Goal: Transaction & Acquisition: Purchase product/service

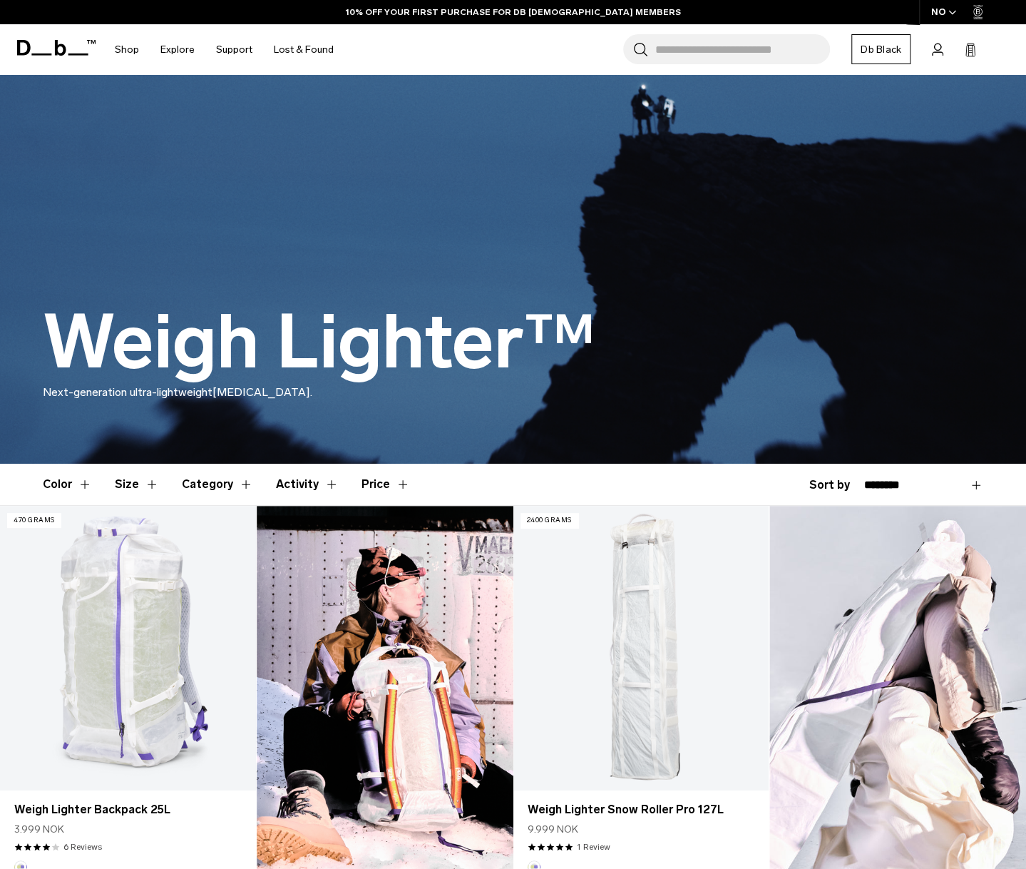
click at [955, 15] on span "button" at bounding box center [953, 12] width 8 height 11
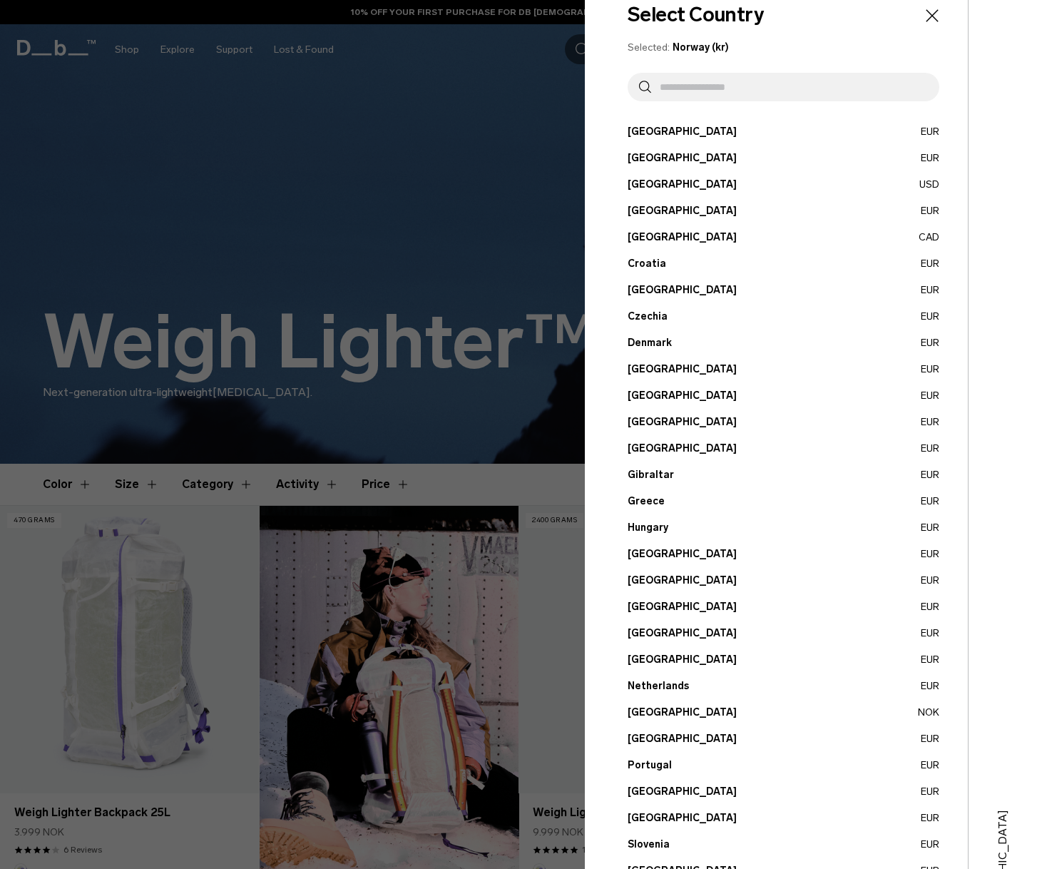
scroll to position [143, 0]
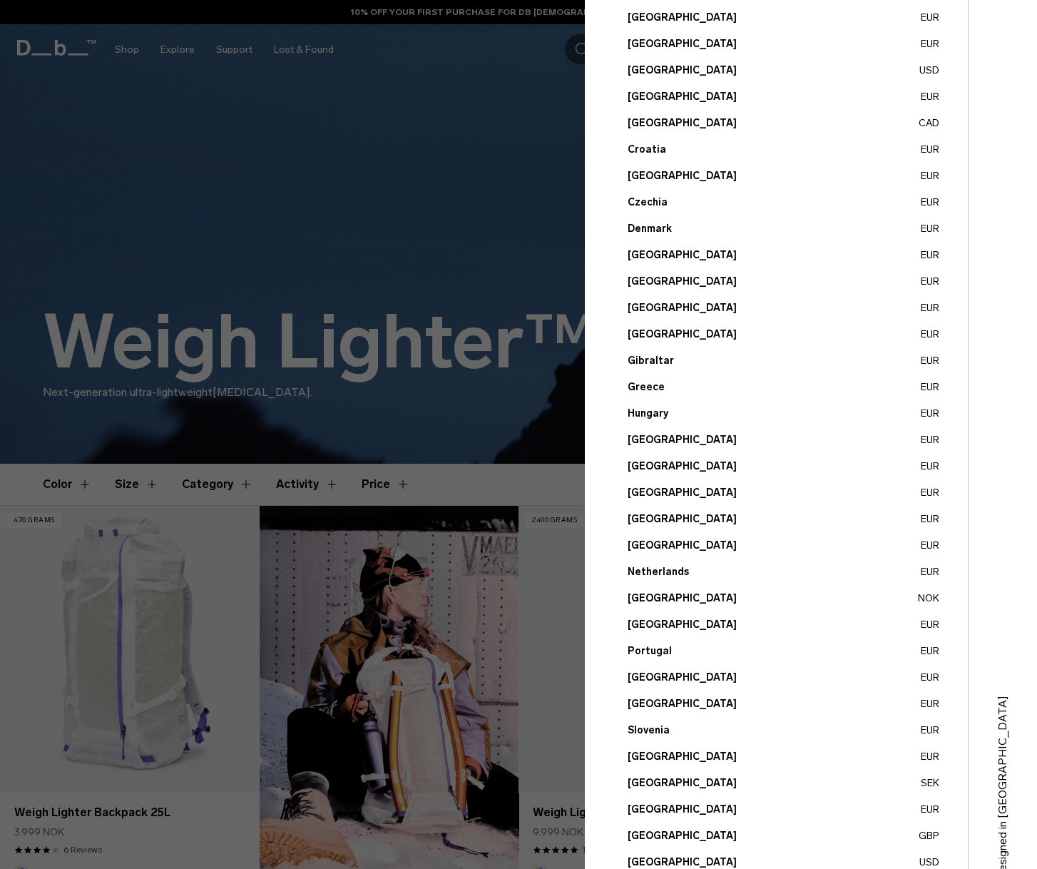
click at [656, 572] on button "Netherlands EUR" at bounding box center [784, 571] width 312 height 15
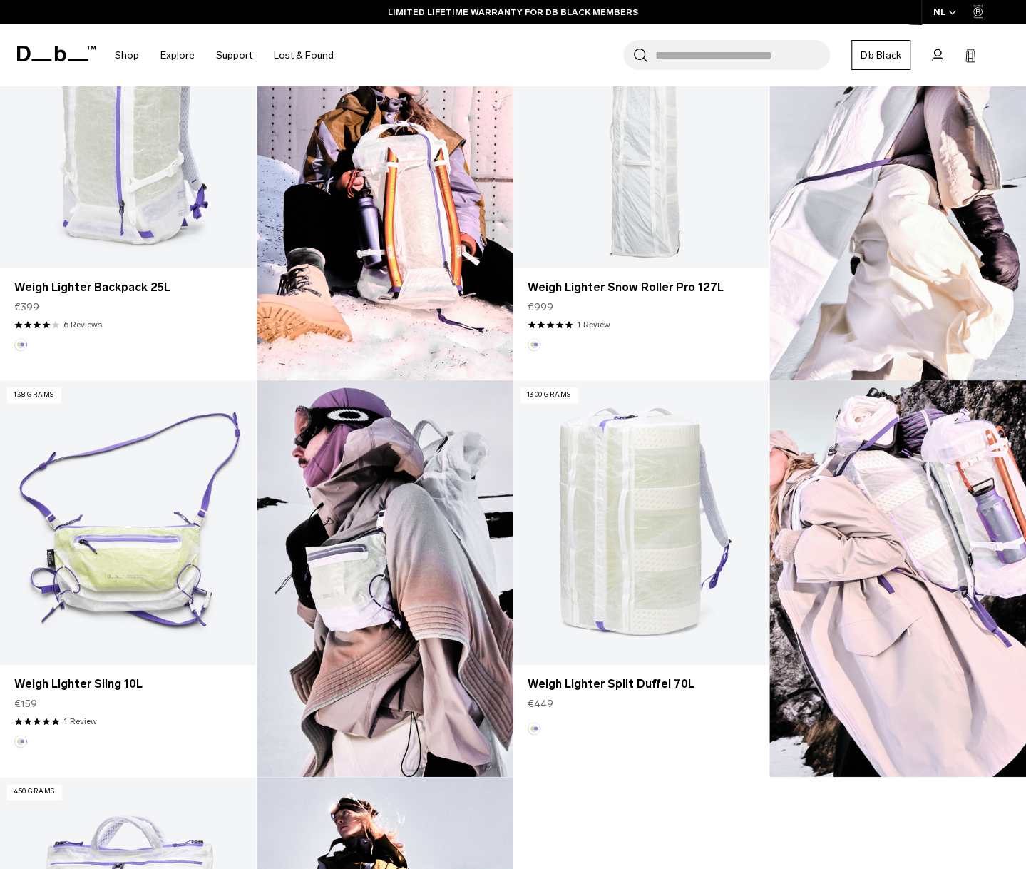
scroll to position [357, 0]
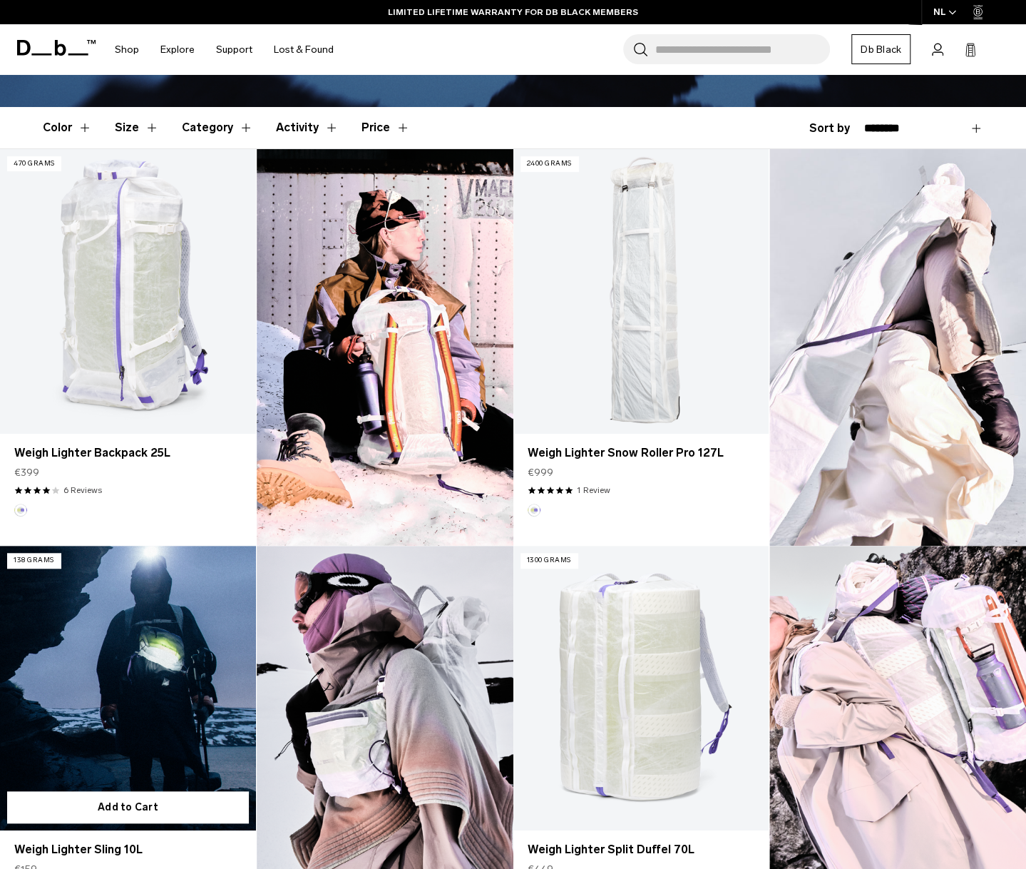
click at [143, 671] on link "Weigh Lighter Sling 10L" at bounding box center [128, 688] width 256 height 285
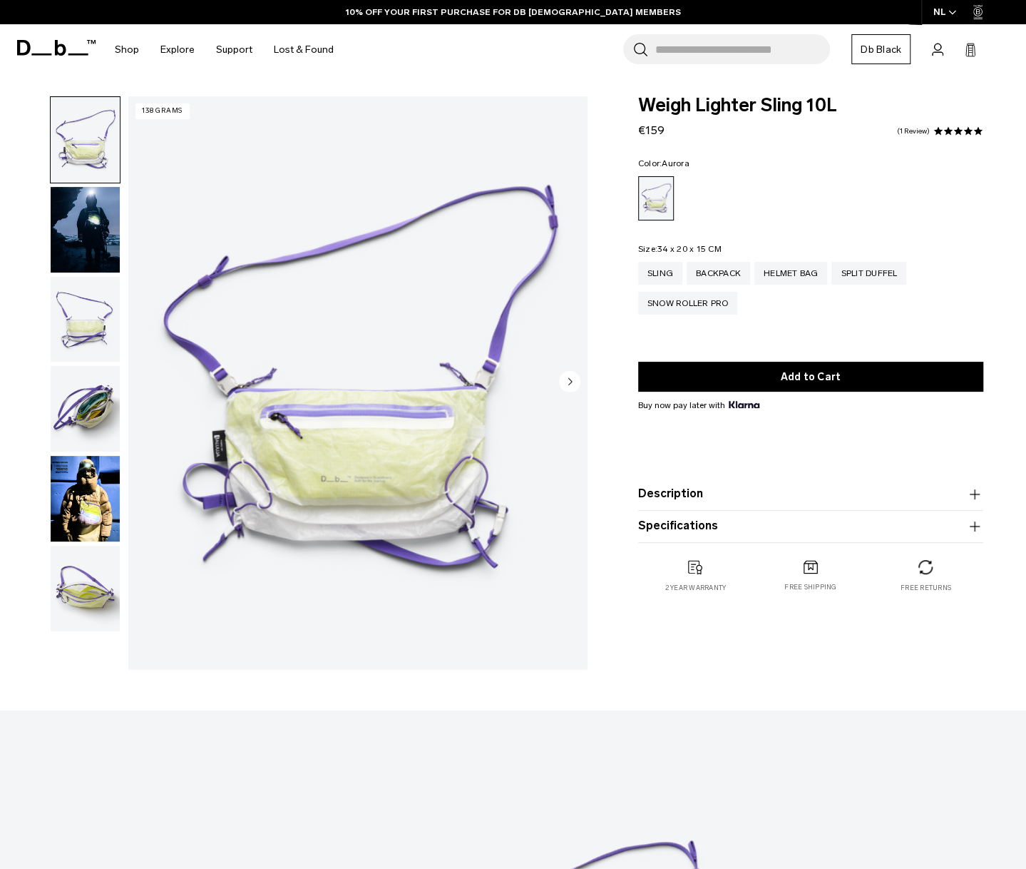
click at [105, 215] on img "button" at bounding box center [85, 230] width 69 height 86
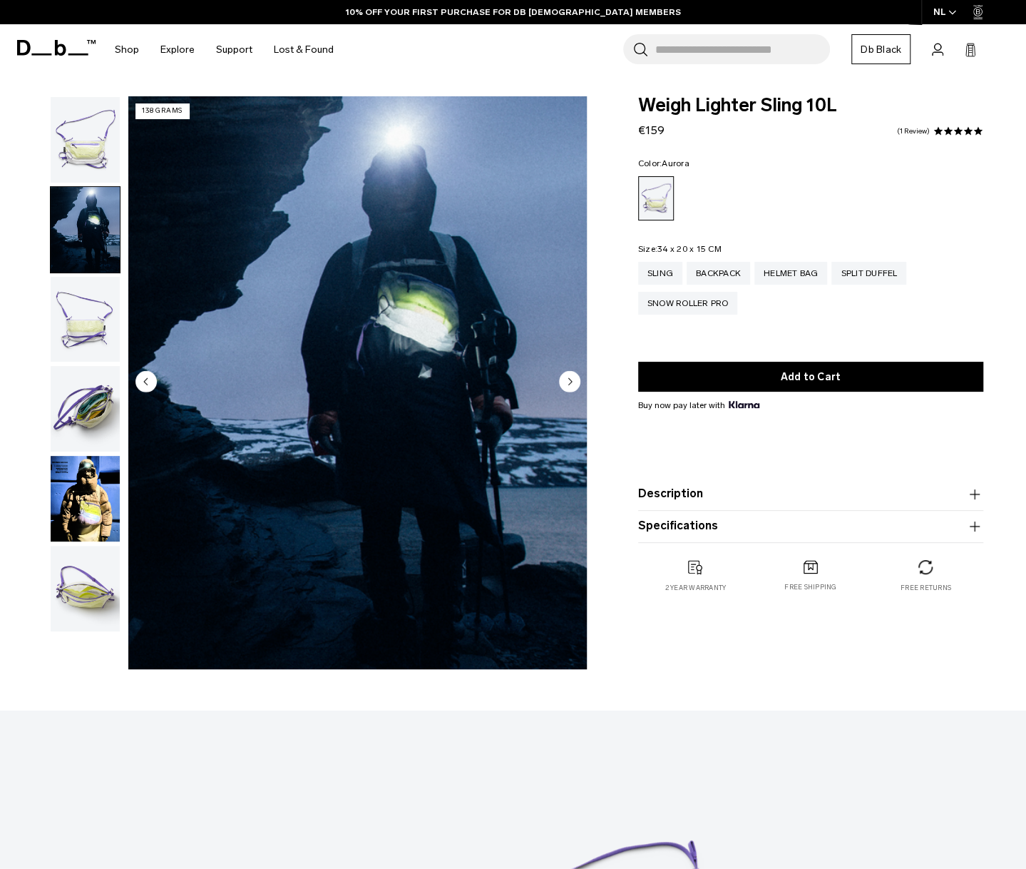
click at [338, 267] on img "2 / 6" at bounding box center [357, 382] width 459 height 573
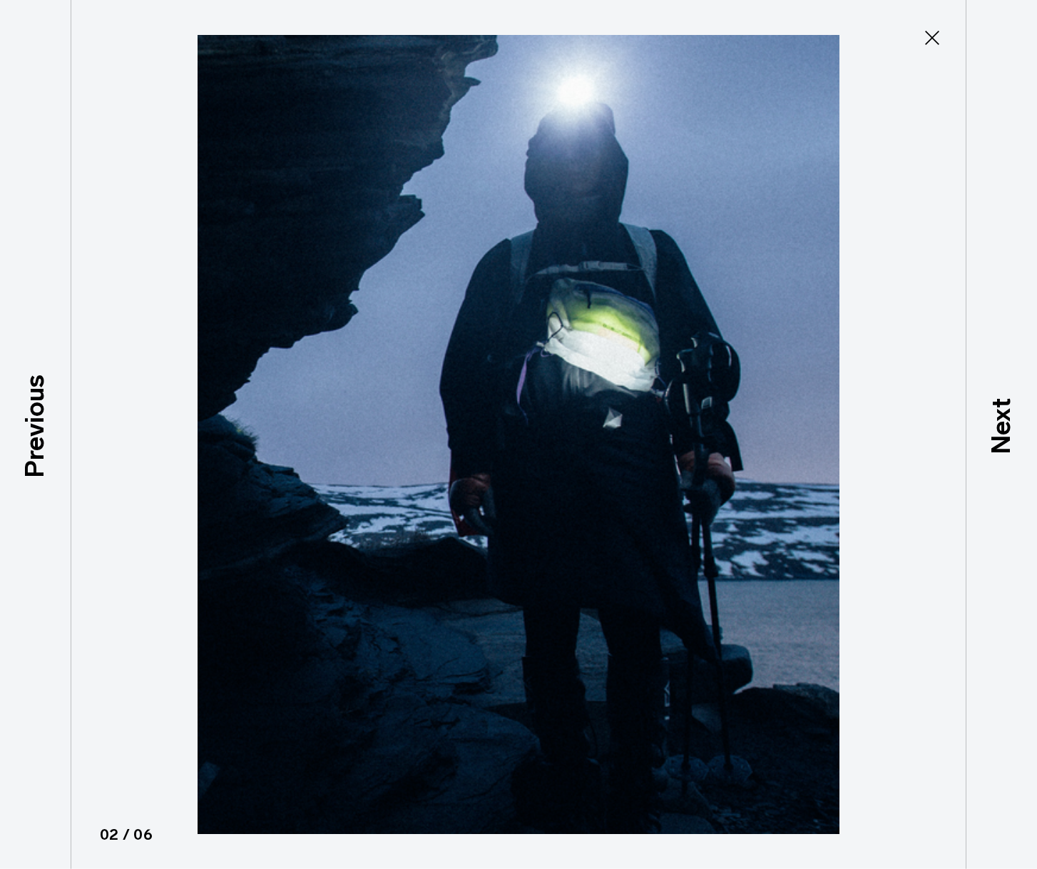
type button "Close"
